Goal: Task Accomplishment & Management: Manage account settings

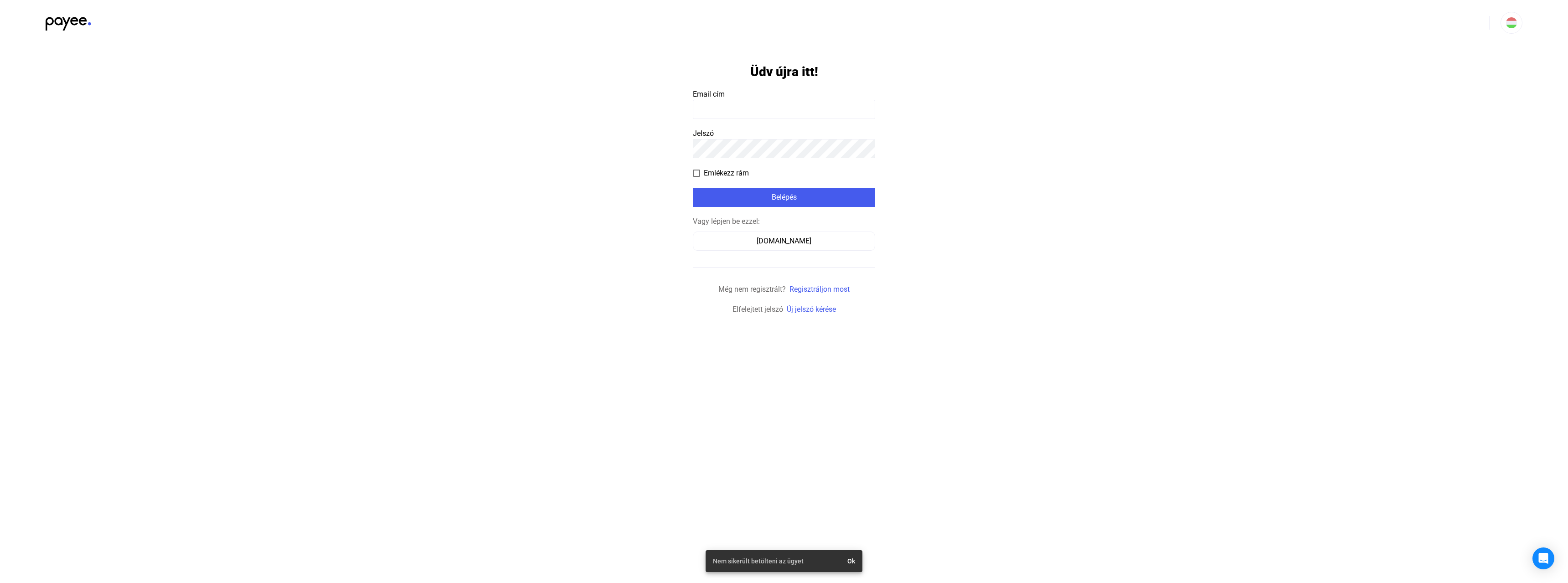
click at [746, 117] on input at bounding box center [784, 110] width 183 height 19
click at [798, 312] on link "Új jelszó kérése" at bounding box center [810, 309] width 49 height 9
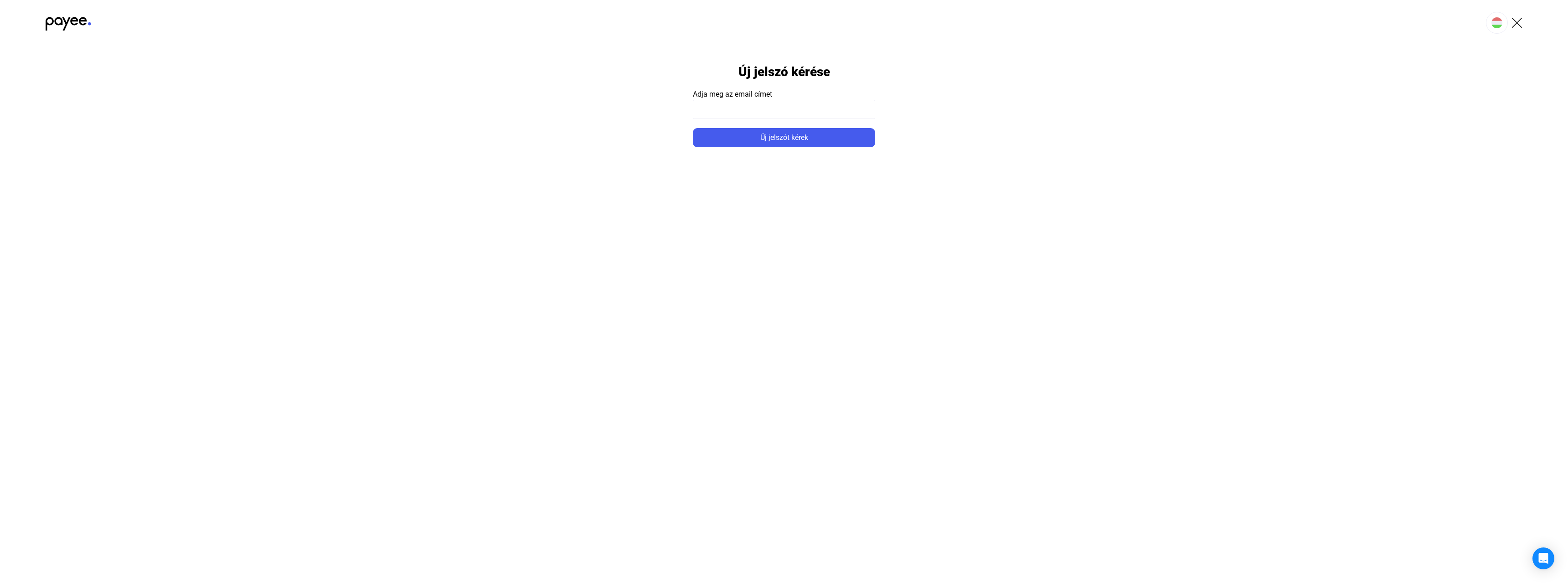
click at [727, 102] on input at bounding box center [784, 110] width 183 height 19
type input "**********"
click at [693, 128] on button "Új jelszót kérek" at bounding box center [784, 138] width 183 height 19
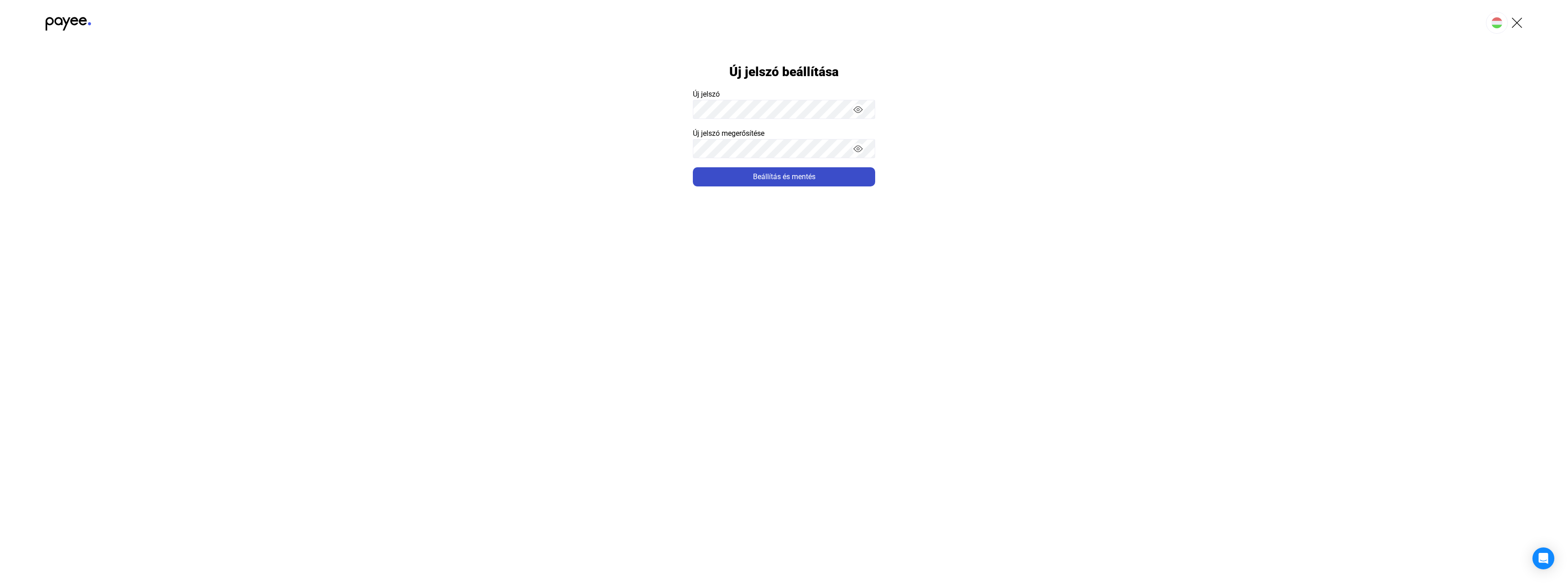
click at [722, 186] on html "Új jelszó beállítása Új jelszó Új jelszó megerősítése Beállítás és mentés" at bounding box center [784, 93] width 1568 height 187
click at [753, 181] on div "Beállítás és mentés" at bounding box center [784, 176] width 177 height 11
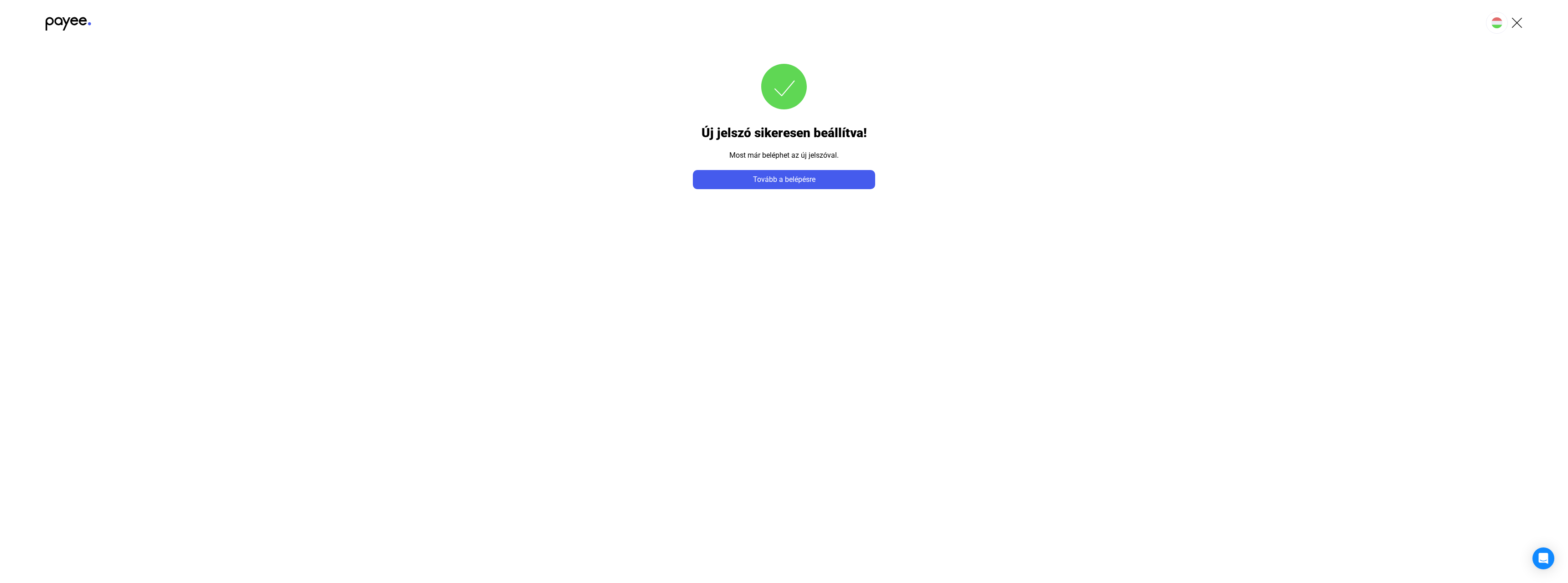
click at [748, 169] on form "Új jelszó sikeresen beállítva! Most már beléphet az új jelszóval. Tovább a belé…" at bounding box center [784, 116] width 183 height 143
click at [758, 181] on div "Tovább a belépésre" at bounding box center [784, 179] width 177 height 11
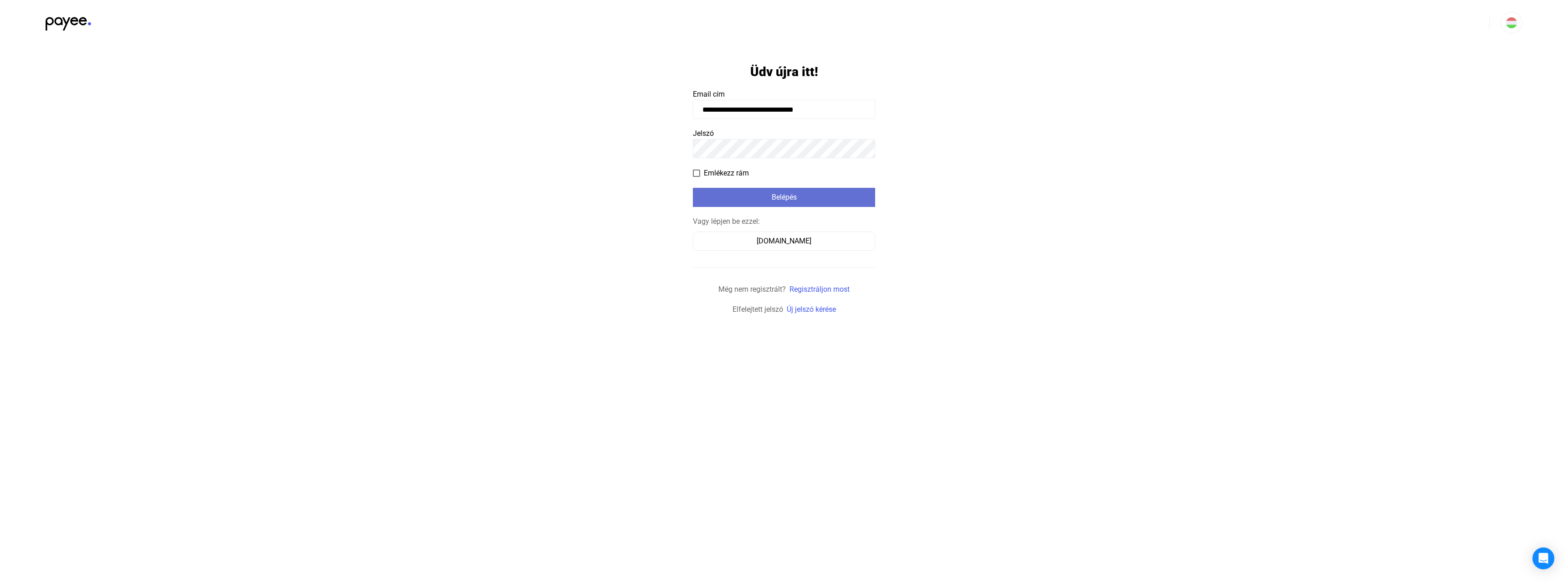
click at [767, 195] on div "Belépés" at bounding box center [784, 197] width 177 height 11
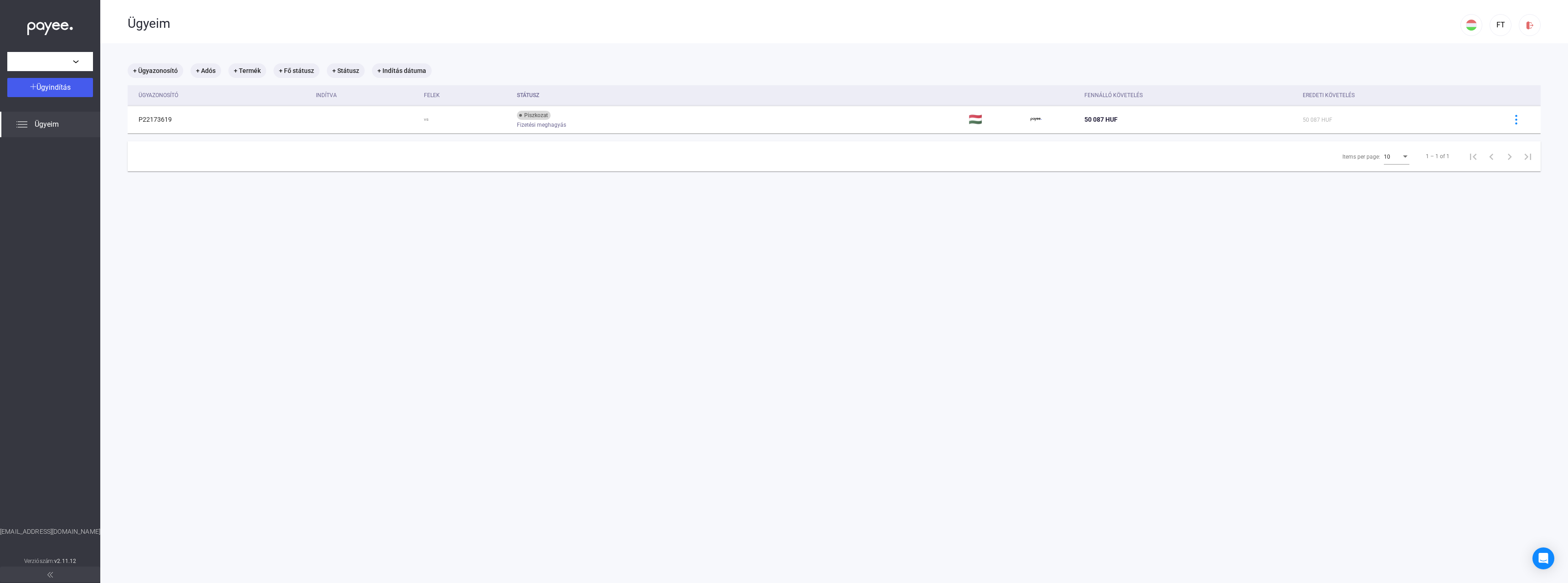
click at [51, 124] on span "Ügyeim" at bounding box center [46, 124] width 24 height 11
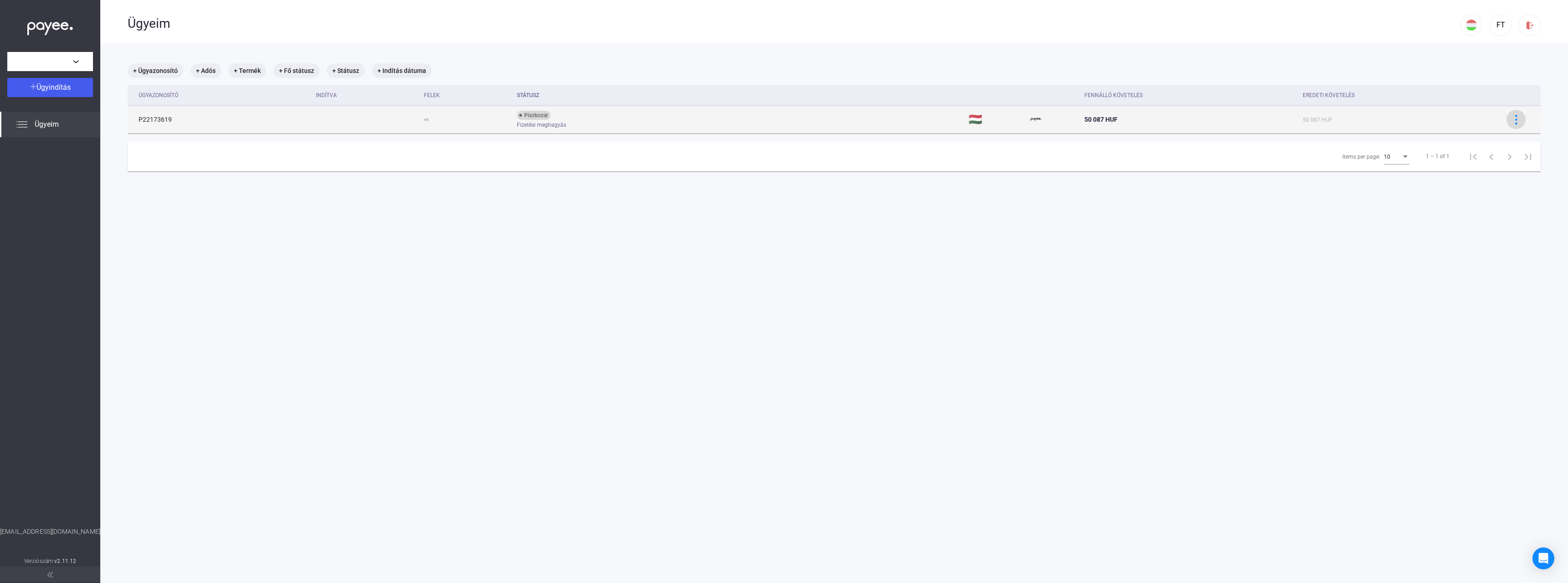
click at [1519, 123] on button at bounding box center [1516, 119] width 19 height 19
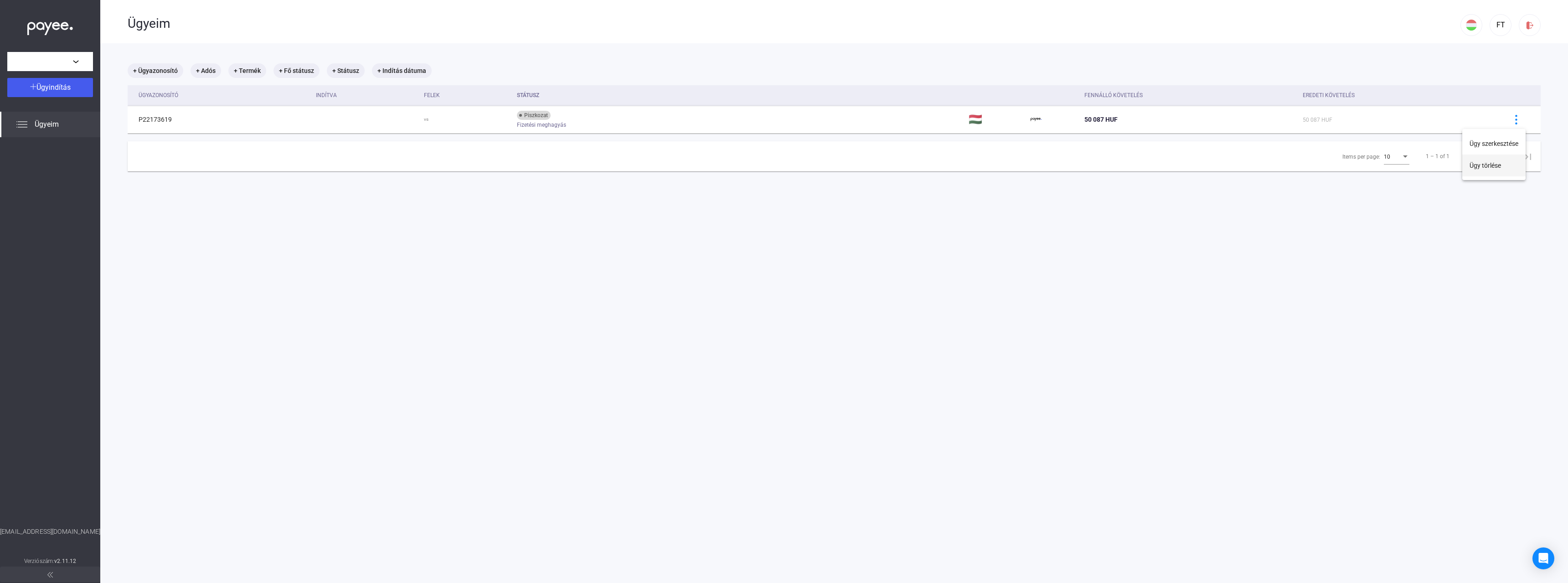
click at [1490, 167] on button "Ügy törlése" at bounding box center [1494, 165] width 63 height 22
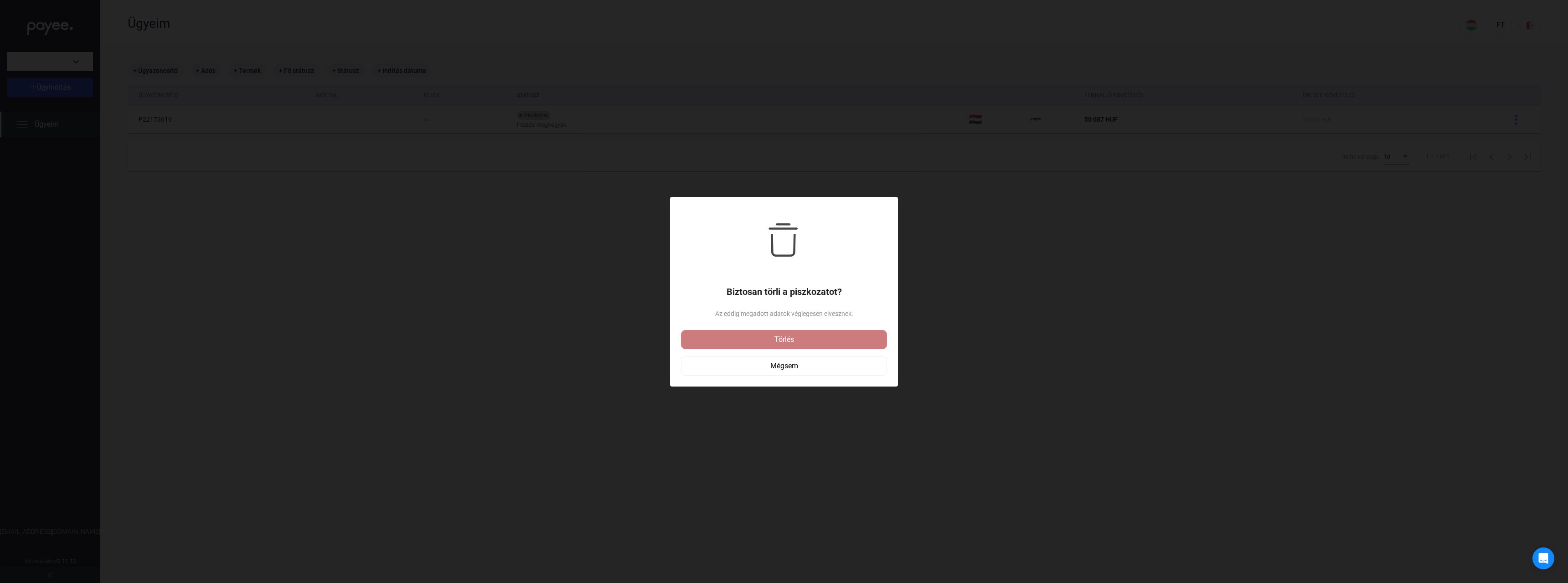
click at [846, 346] on button "Törlés" at bounding box center [784, 340] width 206 height 19
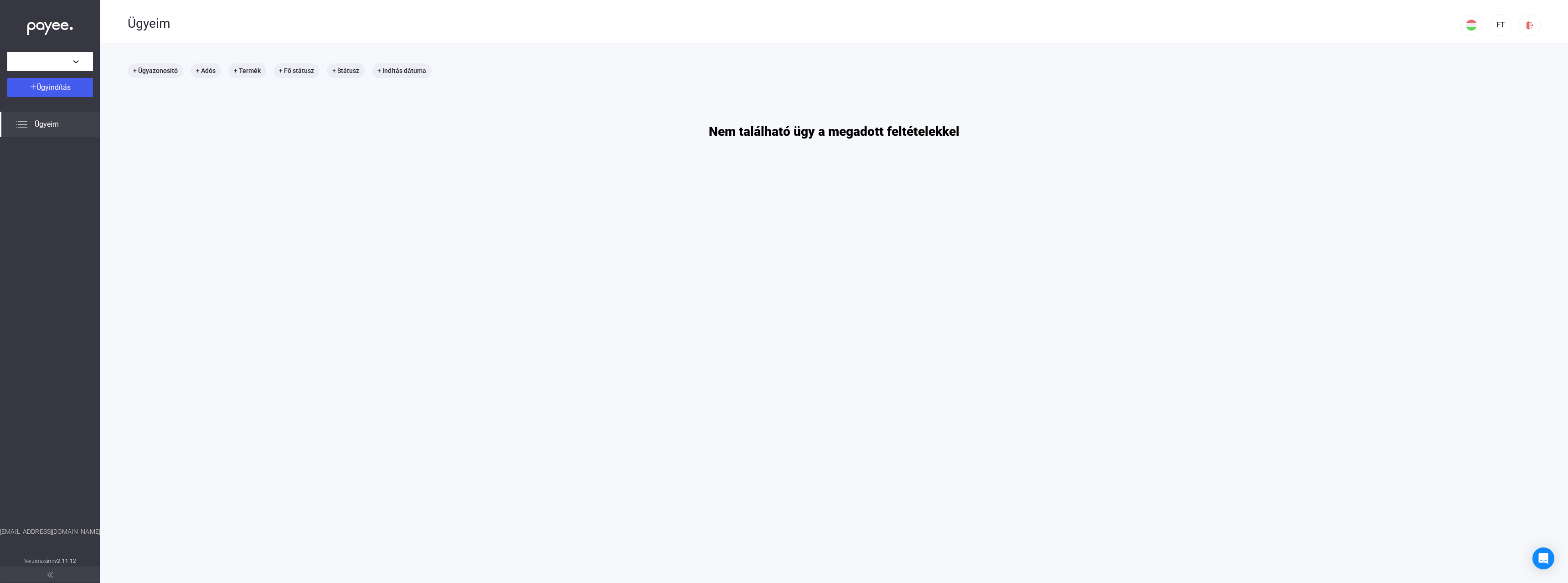
click at [30, 126] on div "Ügyeim" at bounding box center [50, 124] width 100 height 26
